Goal: Use online tool/utility: Utilize a website feature to perform a specific function

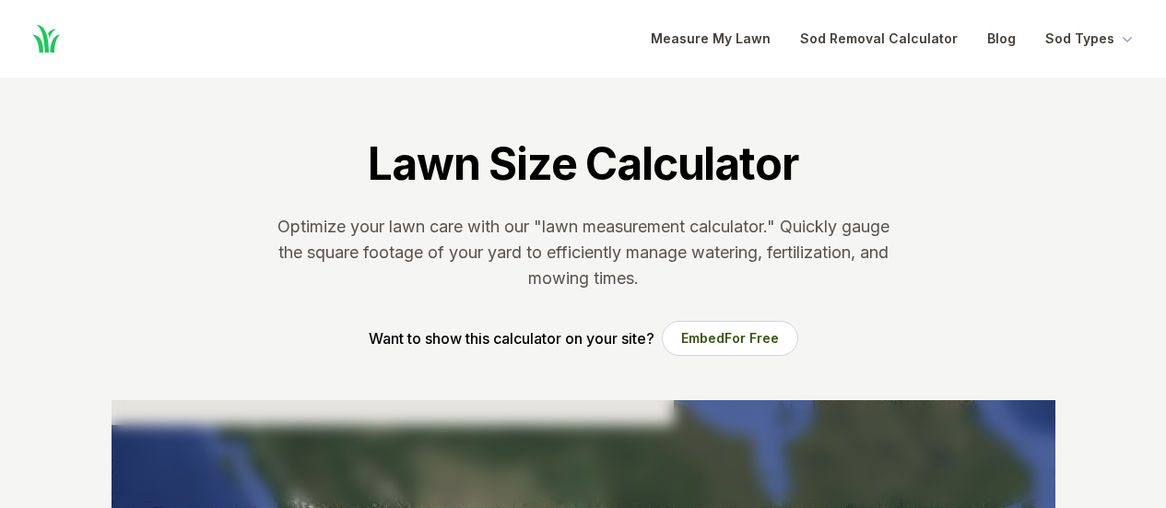
scroll to position [398, 0]
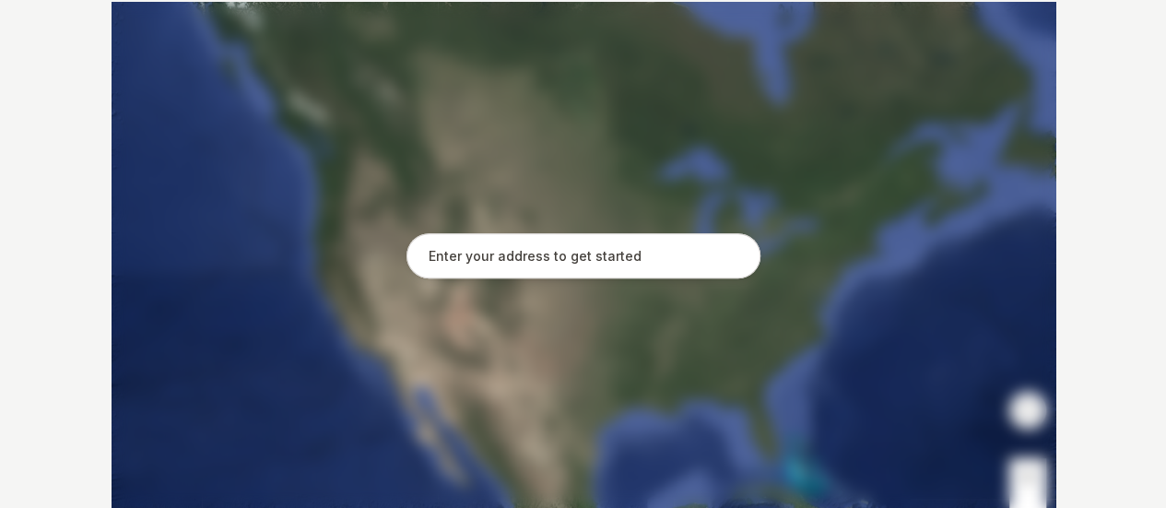
click at [492, 262] on input "text" at bounding box center [584, 256] width 354 height 46
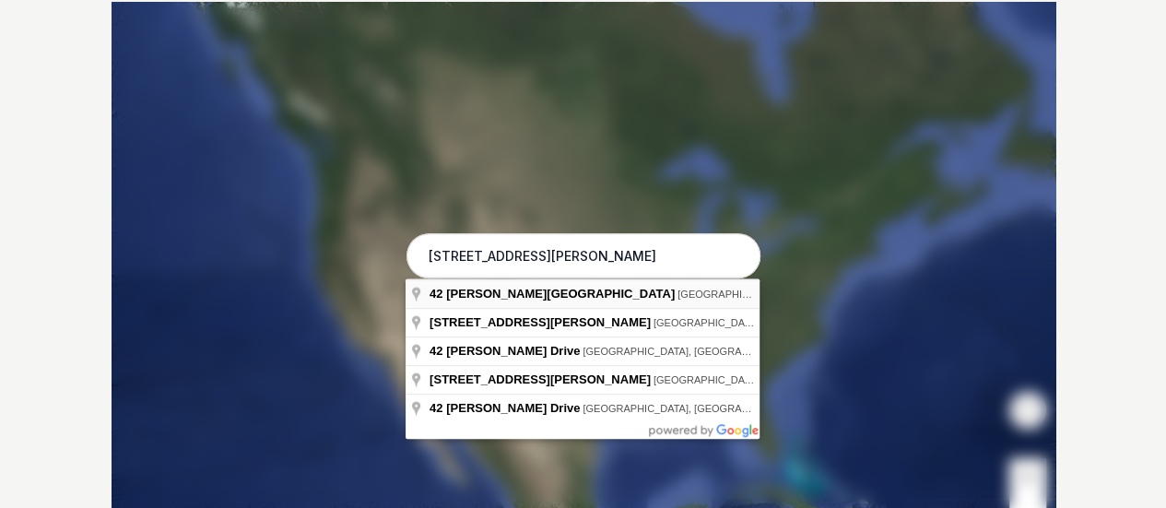
type input "[STREET_ADDRESS][PERSON_NAME]"
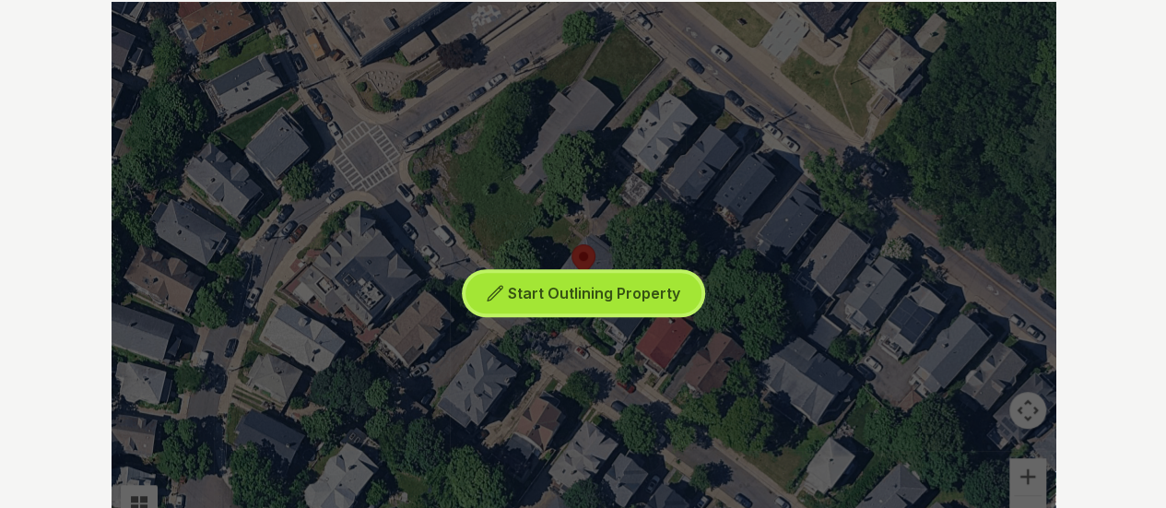
click at [546, 294] on span "Start Outlining Property" at bounding box center [594, 293] width 172 height 18
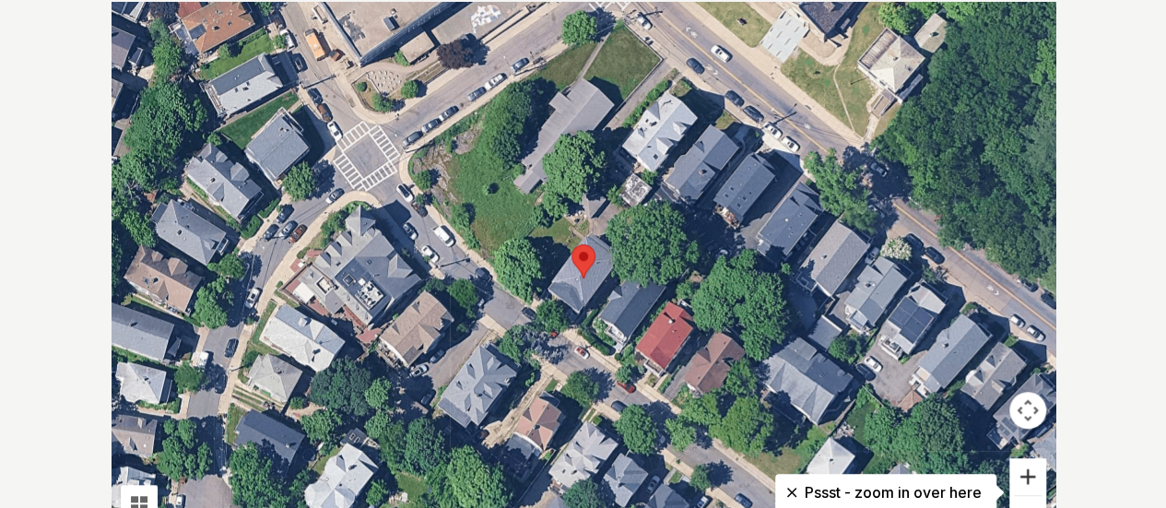
click at [1020, 474] on button "Zoom in" at bounding box center [1028, 476] width 37 height 37
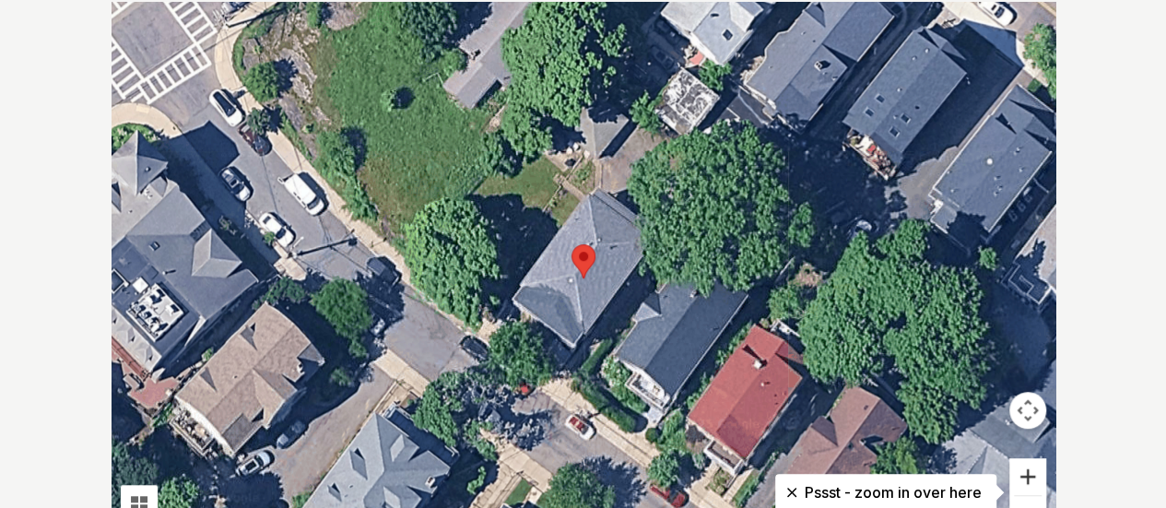
click at [1023, 474] on button "Zoom in" at bounding box center [1028, 476] width 37 height 37
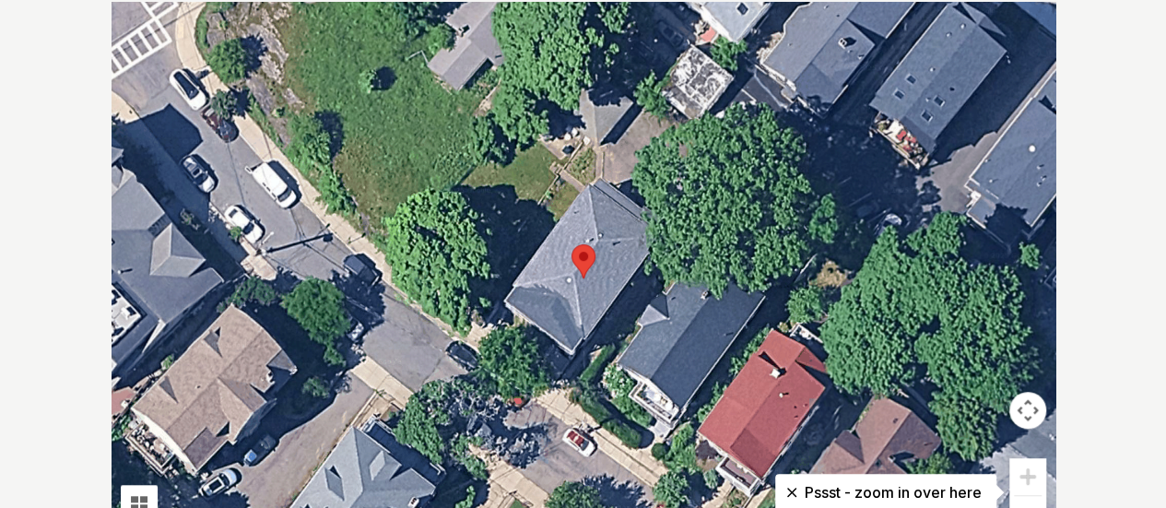
scroll to position [422, 0]
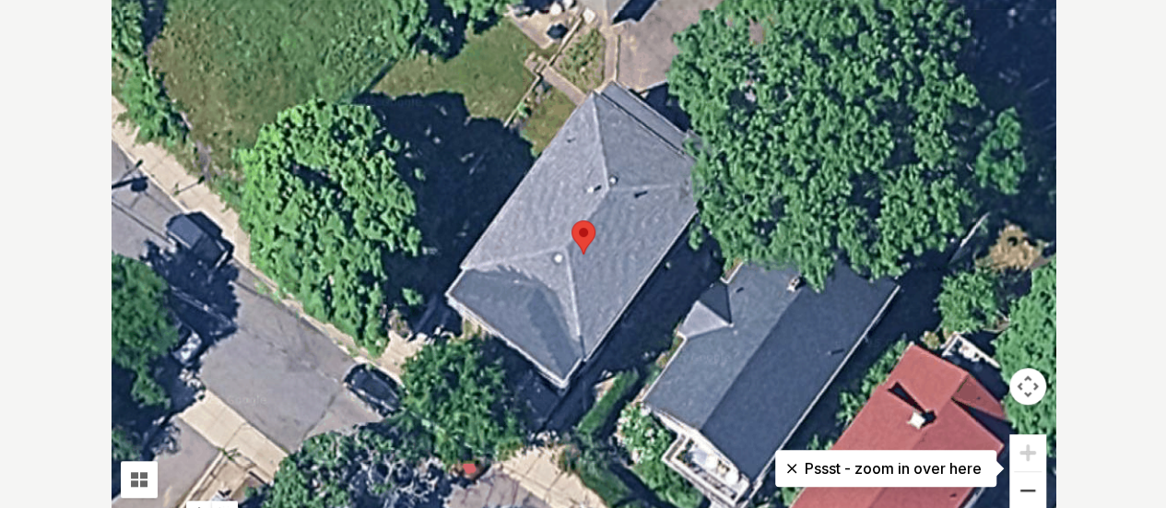
click at [1023, 474] on button "Zoom out" at bounding box center [1028, 490] width 37 height 37
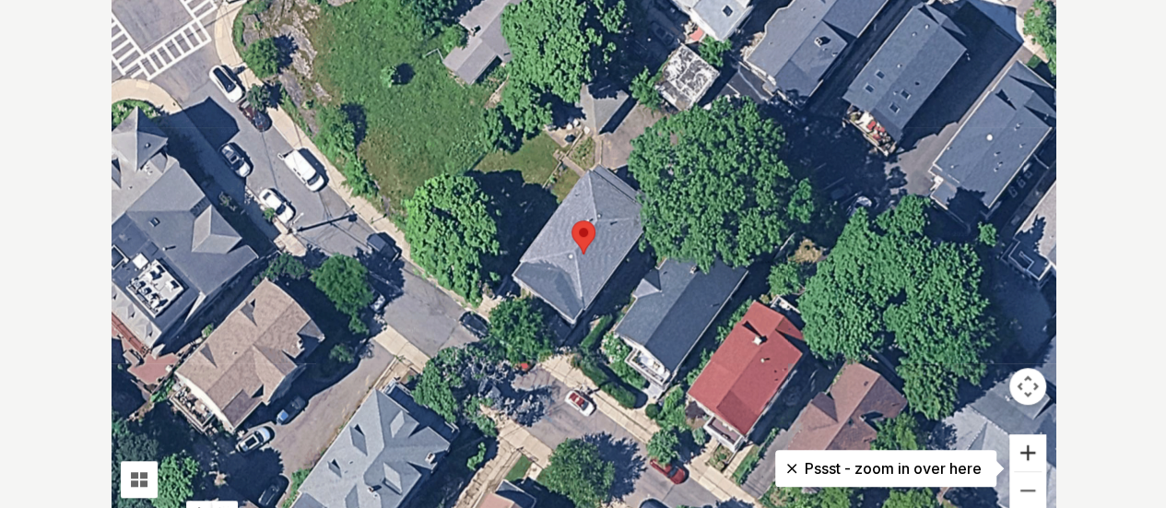
click at [1022, 445] on button "Zoom in" at bounding box center [1028, 452] width 37 height 37
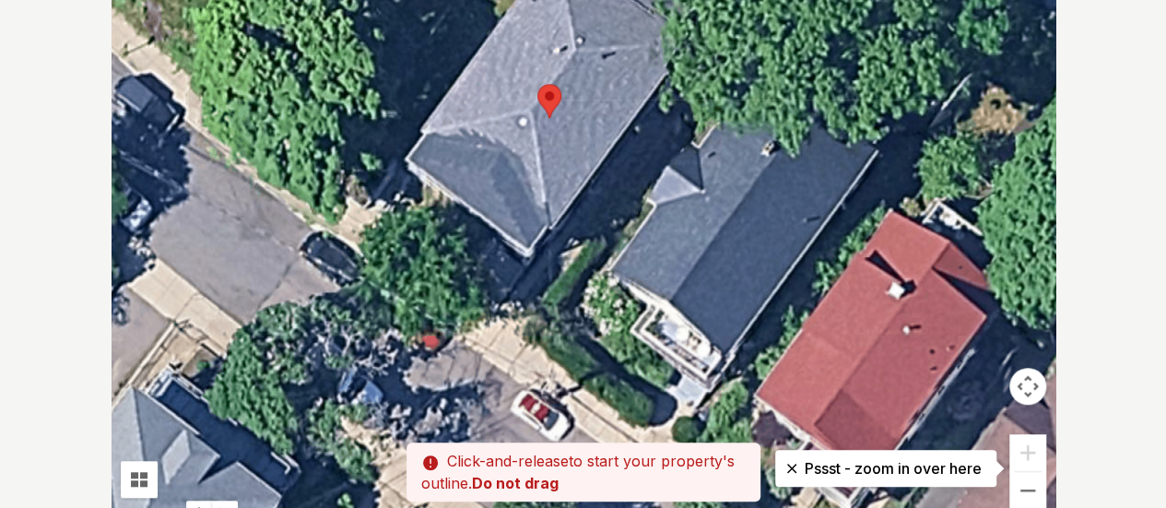
drag, startPoint x: 420, startPoint y: 294, endPoint x: 385, endPoint y: 155, distance: 143.6
click at [385, 155] on div at bounding box center [584, 254] width 944 height 553
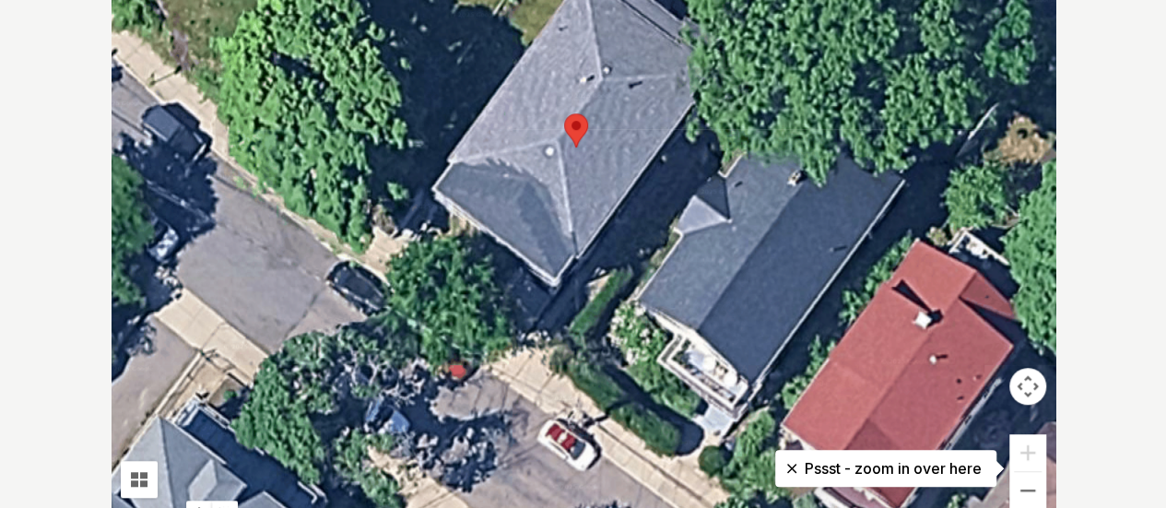
drag, startPoint x: 306, startPoint y: 116, endPoint x: 333, endPoint y: 148, distance: 41.9
click at [333, 148] on div at bounding box center [584, 254] width 944 height 553
click at [511, 267] on div at bounding box center [584, 254] width 944 height 553
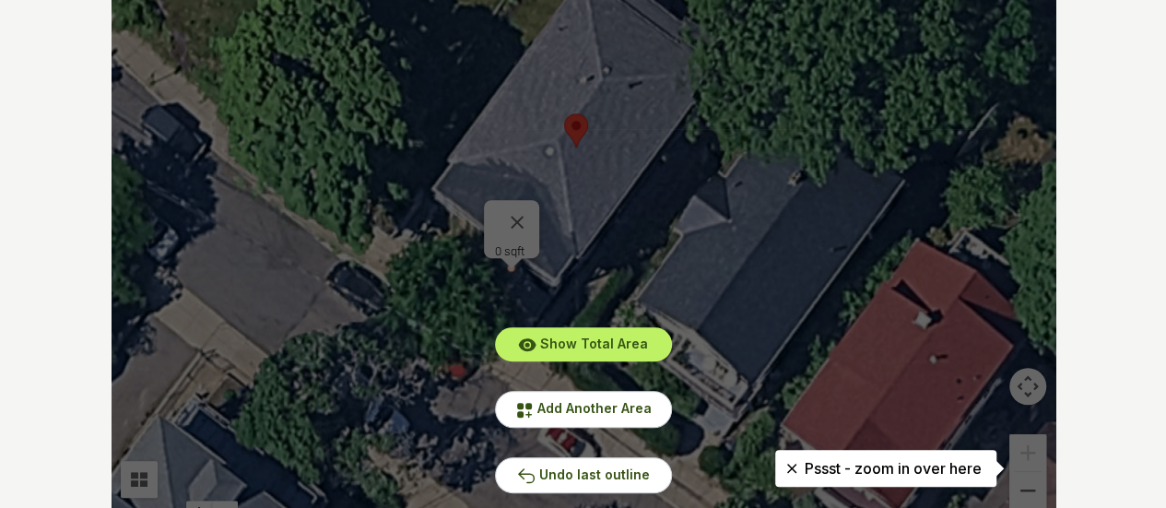
click at [515, 217] on div "Show Total Area Add Another Area Undo last outline" at bounding box center [584, 254] width 944 height 553
click at [515, 211] on div "Show Total Area Add Another Area Undo last outline" at bounding box center [584, 254] width 944 height 553
click at [563, 473] on span "Undo last outline" at bounding box center [594, 475] width 111 height 16
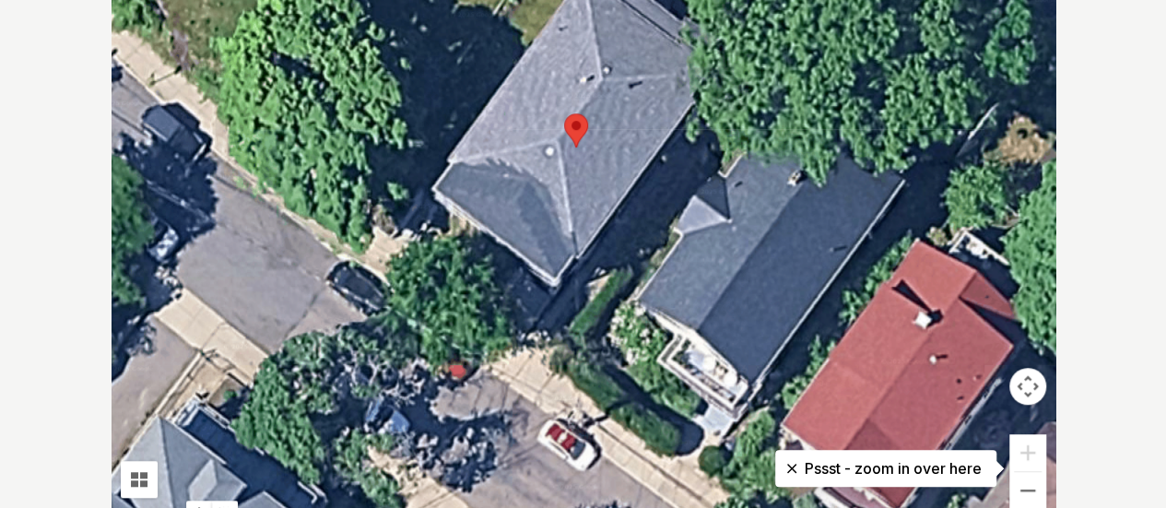
click at [505, 274] on div at bounding box center [584, 254] width 944 height 553
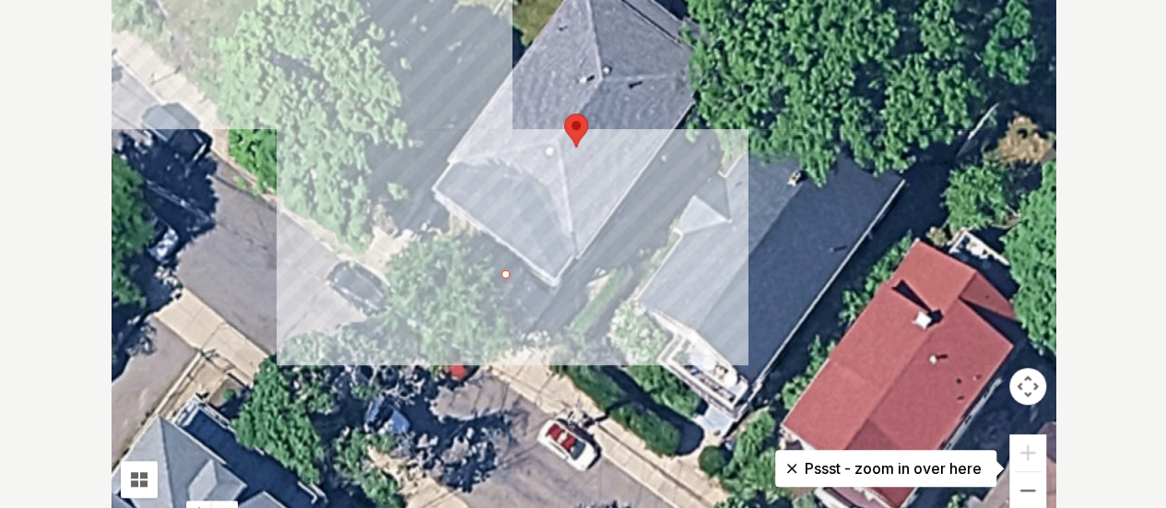
click at [261, 73] on div at bounding box center [584, 254] width 944 height 553
click at [240, 102] on div at bounding box center [584, 254] width 944 height 553
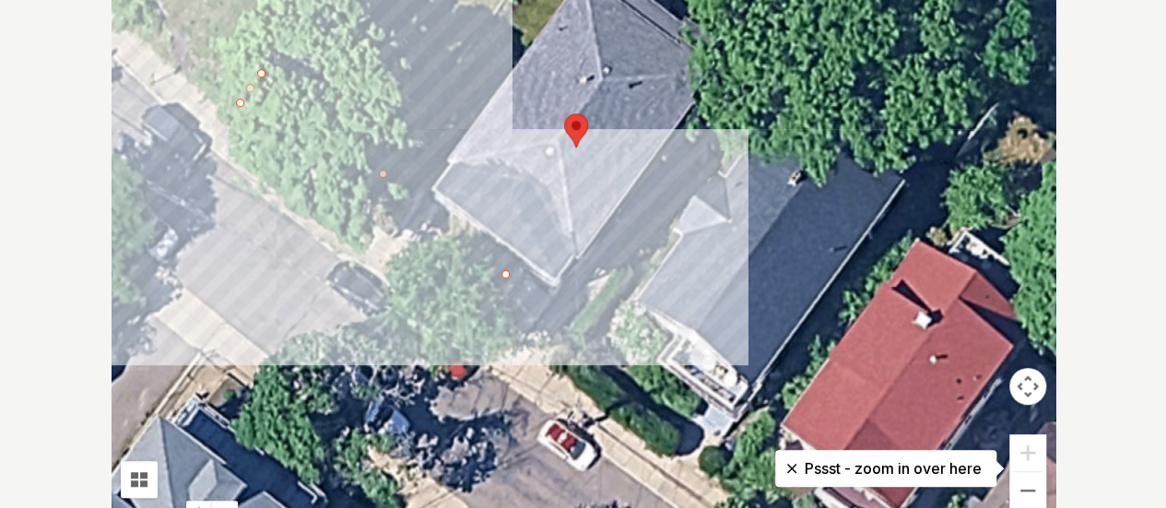
click at [491, 296] on div at bounding box center [584, 254] width 944 height 553
click at [503, 274] on div at bounding box center [584, 254] width 944 height 553
